Goal: Ask a question

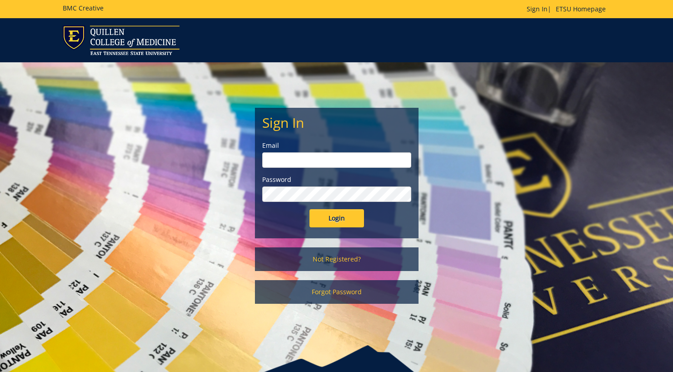
click at [286, 160] on input "email" at bounding box center [336, 159] width 149 height 15
type input "[EMAIL_ADDRESS][DOMAIN_NAME]"
click at [310, 209] on input "Login" at bounding box center [337, 218] width 55 height 18
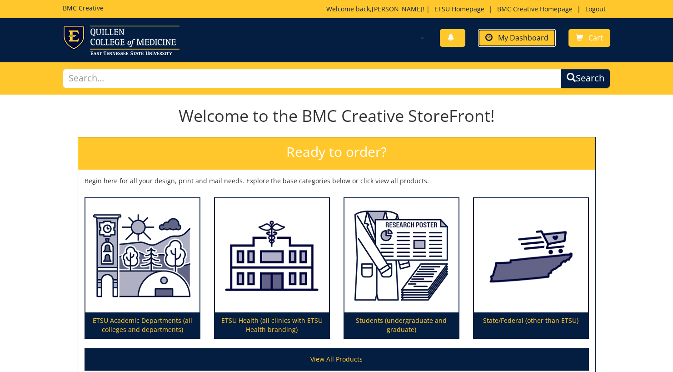
click at [501, 39] on span "My Dashboard" at bounding box center [523, 38] width 50 height 10
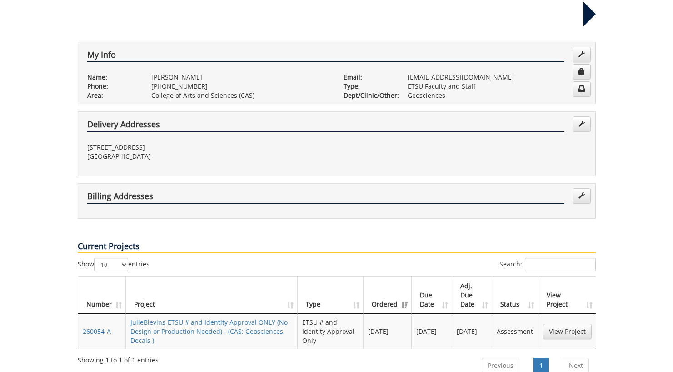
scroll to position [182, 0]
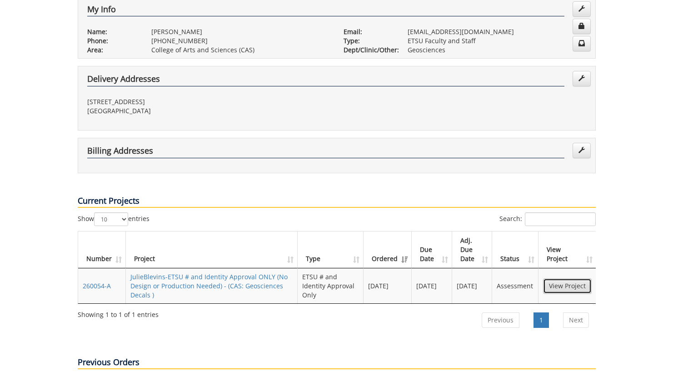
click at [558, 278] on link "View Project" at bounding box center [567, 285] width 49 height 15
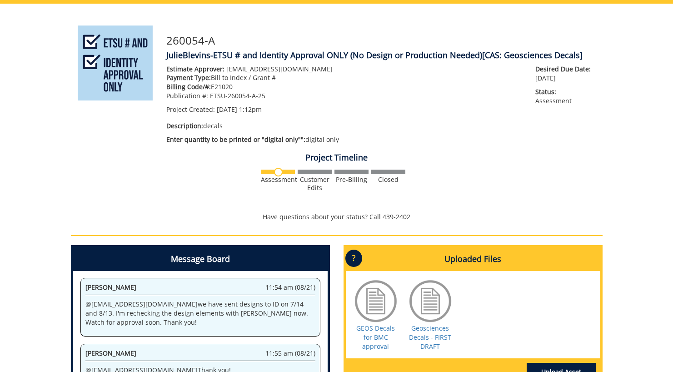
scroll to position [273, 0]
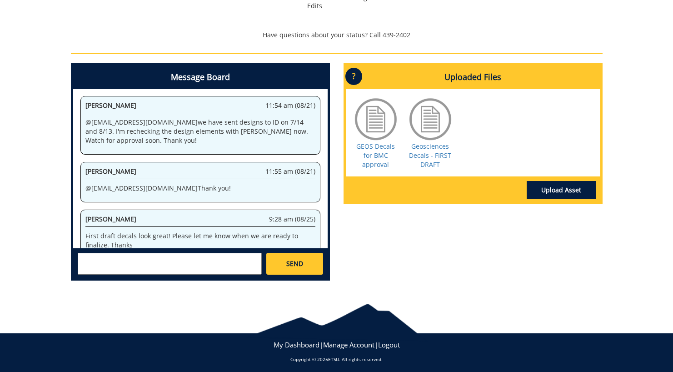
click at [174, 266] on textarea at bounding box center [170, 264] width 184 height 22
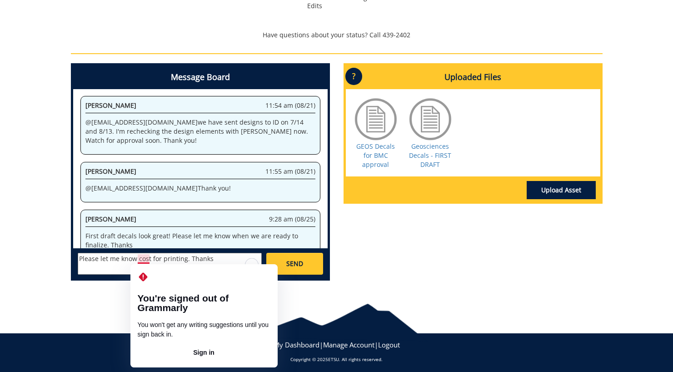
click at [137, 260] on textarea "Please let me know cost for printing. Thanks" at bounding box center [170, 264] width 184 height 22
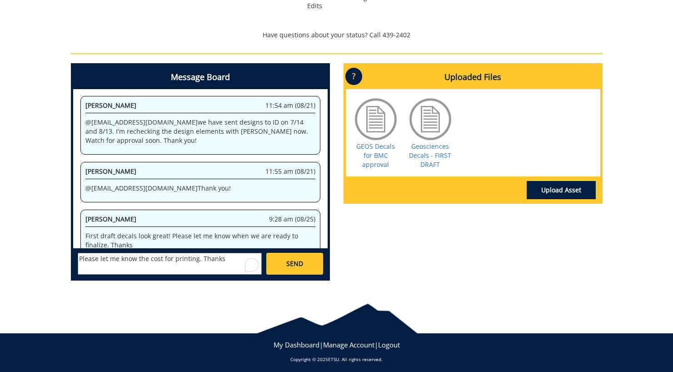
type textarea "Please let me know the cost for printing. Thanks"
click at [287, 264] on span "SEND" at bounding box center [294, 263] width 17 height 9
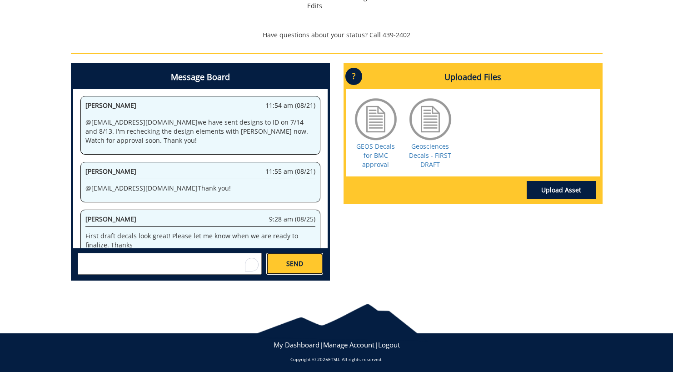
scroll to position [596, 0]
